Goal: Navigation & Orientation: Find specific page/section

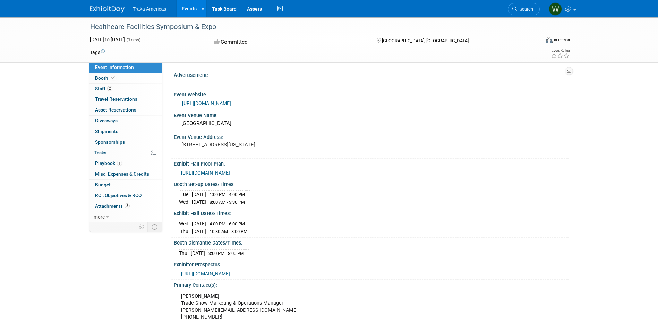
click at [394, 183] on div "Booth Set-up Dates/Times:" at bounding box center [371, 183] width 394 height 9
click at [106, 129] on span "Shipments 0" at bounding box center [106, 132] width 23 height 6
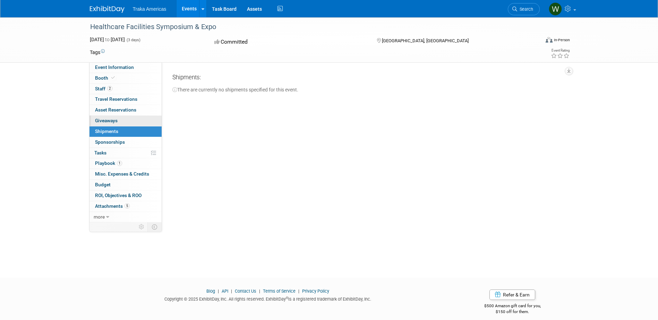
click at [105, 123] on span "Giveaways 0" at bounding box center [106, 121] width 23 height 6
click at [108, 108] on span "Asset Reservations 0" at bounding box center [115, 110] width 41 height 6
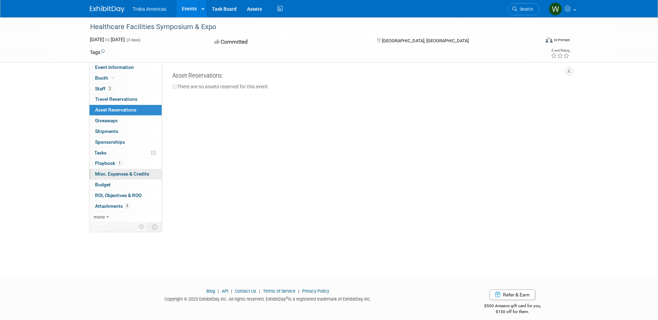
click at [123, 170] on link "0 Misc. Expenses & Credits 0" at bounding box center [125, 174] width 72 height 10
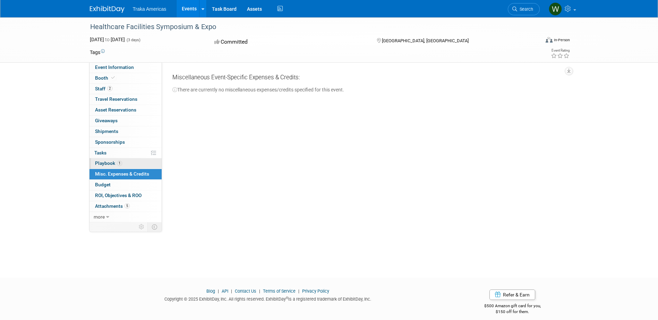
click at [120, 166] on span "1" at bounding box center [119, 163] width 5 height 5
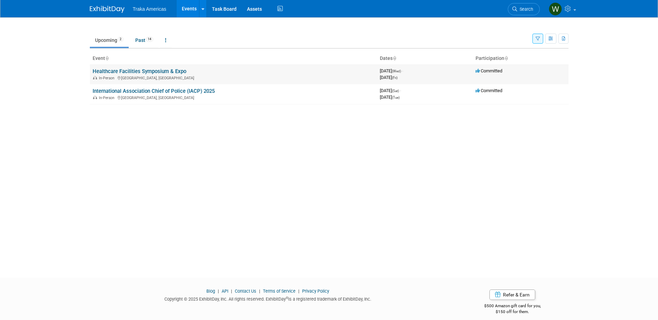
click at [118, 75] on td "Healthcare Facilities Symposium & Expo In-Person [GEOGRAPHIC_DATA], [GEOGRAPHIC…" at bounding box center [233, 74] width 287 height 20
click at [119, 68] on td "Healthcare Facilities Symposium & Expo In-Person [GEOGRAPHIC_DATA], [GEOGRAPHIC…" at bounding box center [233, 74] width 287 height 20
click at [153, 74] on link "Healthcare Facilities Symposium & Expo" at bounding box center [140, 71] width 94 height 6
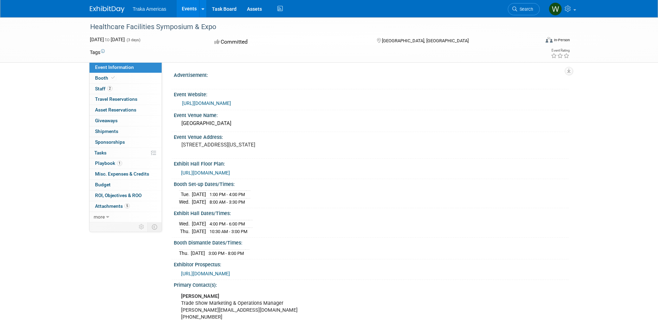
drag, startPoint x: 0, startPoint y: 0, endPoint x: 16, endPoint y: 102, distance: 103.4
click at [16, 102] on div "Healthcare Facilities Symposium & Expo Sep 24, 2025 to Sep 26, 2025 (3 days) Se…" at bounding box center [329, 255] width 658 height 477
